Goal: Information Seeking & Learning: Find specific page/section

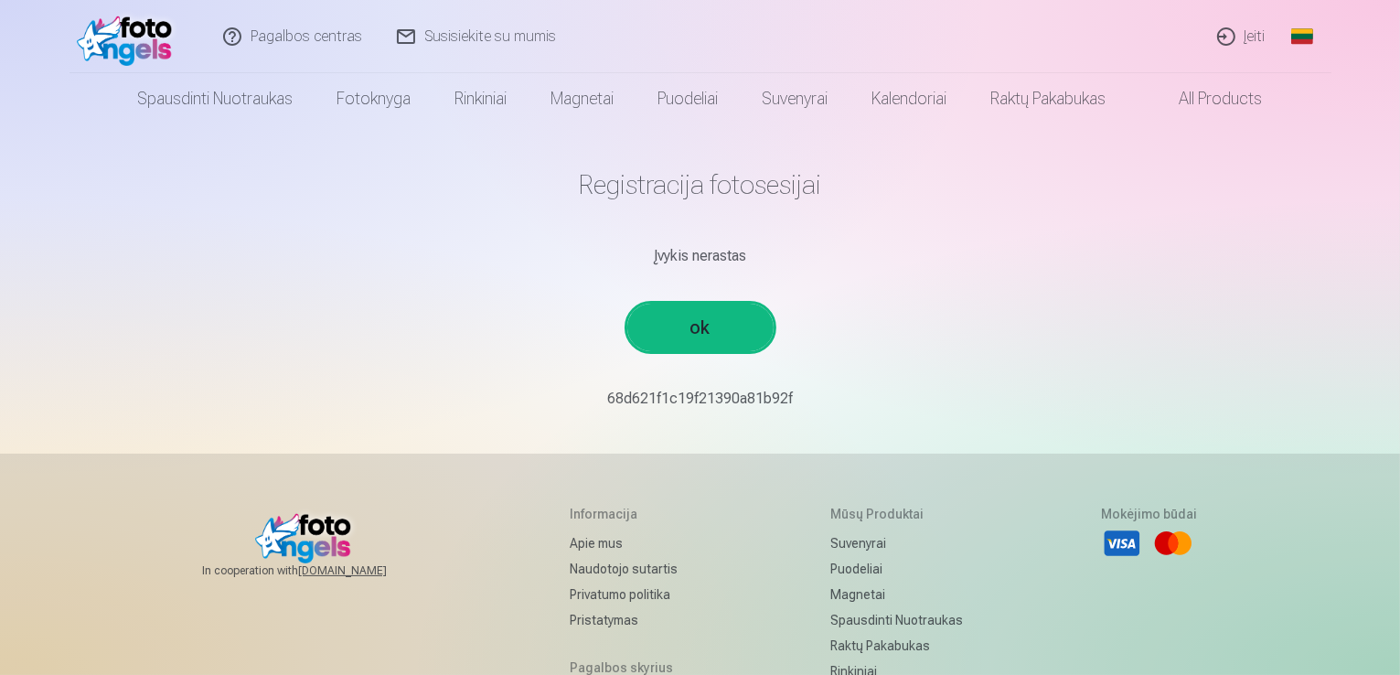
click at [678, 317] on link "ok" at bounding box center [700, 328] width 146 height 48
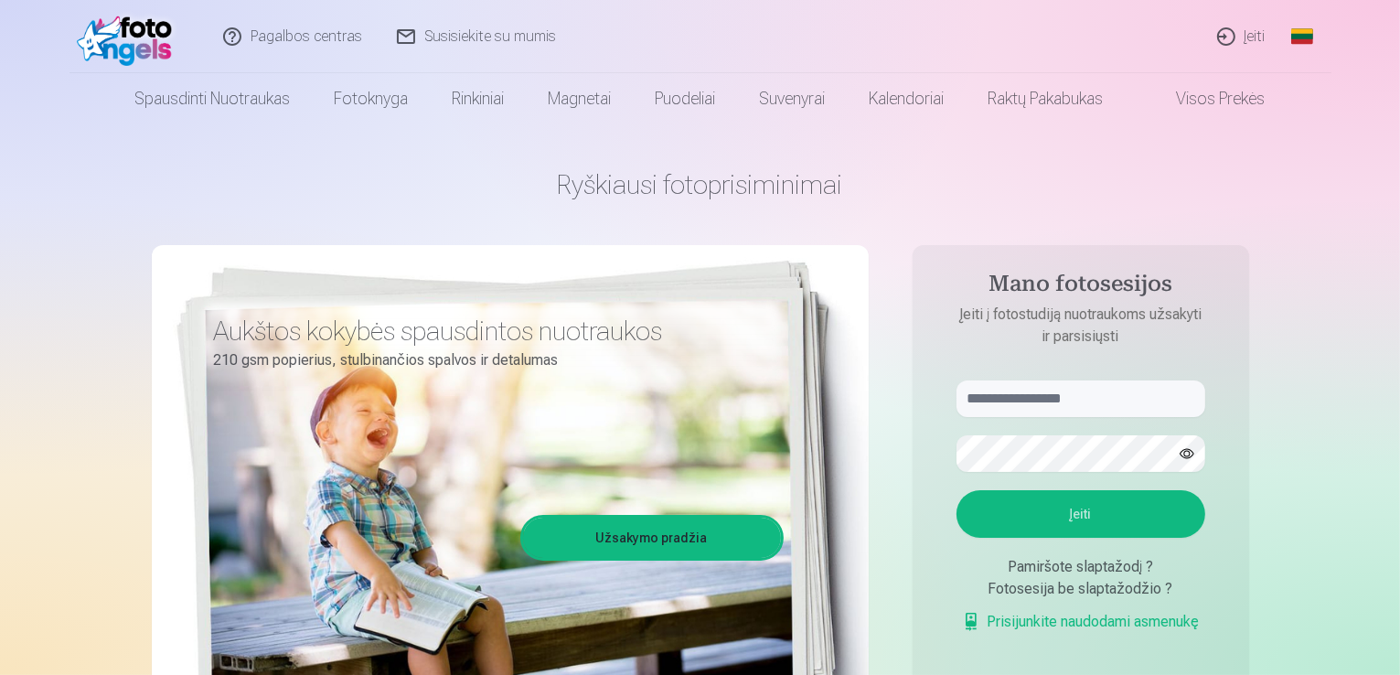
click at [347, 41] on link "Pagalbos centras" at bounding box center [294, 36] width 174 height 73
